Goal: Transaction & Acquisition: Obtain resource

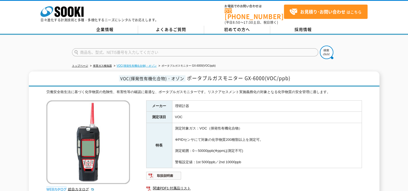
click at [141, 64] on link "VOC(揮発性有機化合物)・オゾン" at bounding box center [137, 65] width 40 height 3
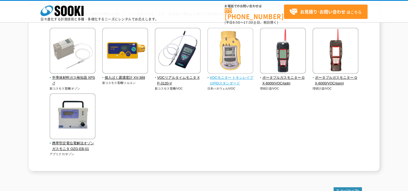
scroll to position [54, 0]
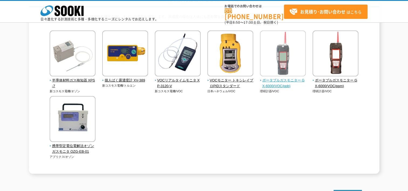
click at [281, 83] on span "ポータブルガスモニター GX-6000(VOC/ppb)" at bounding box center [283, 83] width 46 height 11
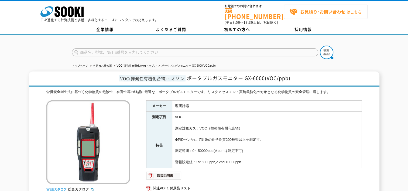
click at [313, 11] on strong "お見積り･お問い合わせ" at bounding box center [322, 11] width 45 height 6
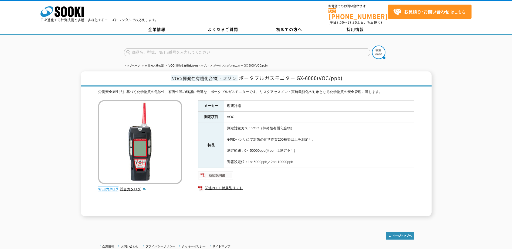
click at [213, 171] on img at bounding box center [215, 175] width 35 height 9
click at [181, 75] on span "VOC(揮発性有機化合物)・オゾン" at bounding box center [204, 78] width 67 height 6
drag, startPoint x: 181, startPoint y: 75, endPoint x: 264, endPoint y: 80, distance: 83.2
click at [264, 80] on h1 "VOC(揮発性有機化合物)・オゾン ポータブルガスモニター GX-6000(VOC/ppb)" at bounding box center [256, 78] width 351 height 15
drag, startPoint x: 241, startPoint y: 73, endPoint x: 318, endPoint y: 73, distance: 76.9
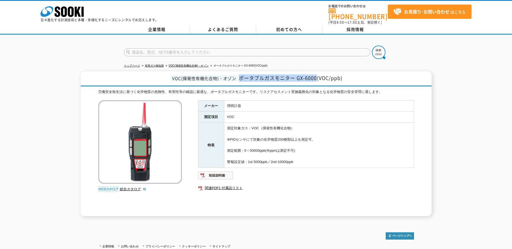
click at [318, 74] on span "ポータブルガスモニター GX-6000(VOC/ppb)" at bounding box center [291, 77] width 104 height 7
copy span "ポータブルガスモニター GX-6000"
